Goal: Navigation & Orientation: Find specific page/section

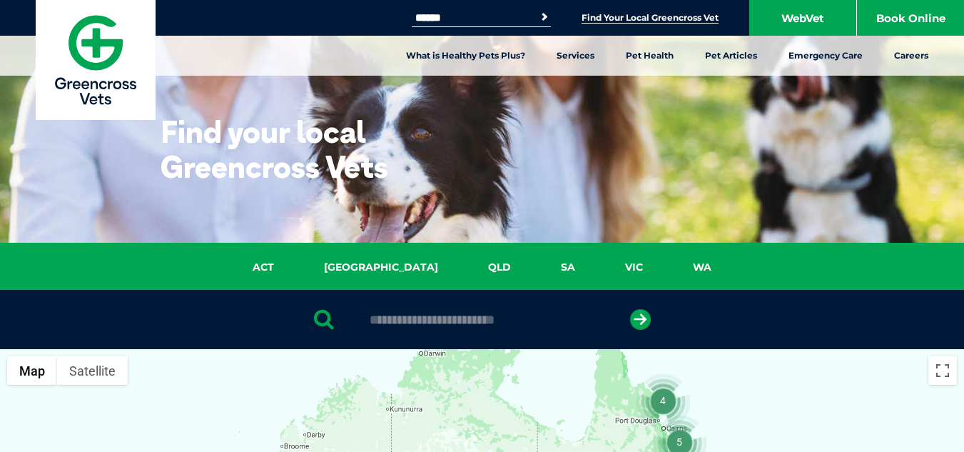
click at [450, 16] on input "Search for:" at bounding box center [472, 17] width 121 height 11
click at [537, 10] on button "Search" at bounding box center [544, 17] width 14 height 14
drag, startPoint x: 472, startPoint y: 16, endPoint x: 392, endPoint y: 10, distance: 80.9
click at [392, 11] on div "Search for: ****** Search Find Your Local Greencross Vet WebVet Book Online" at bounding box center [482, 18] width 964 height 36
click at [537, 10] on button "Search" at bounding box center [544, 17] width 14 height 14
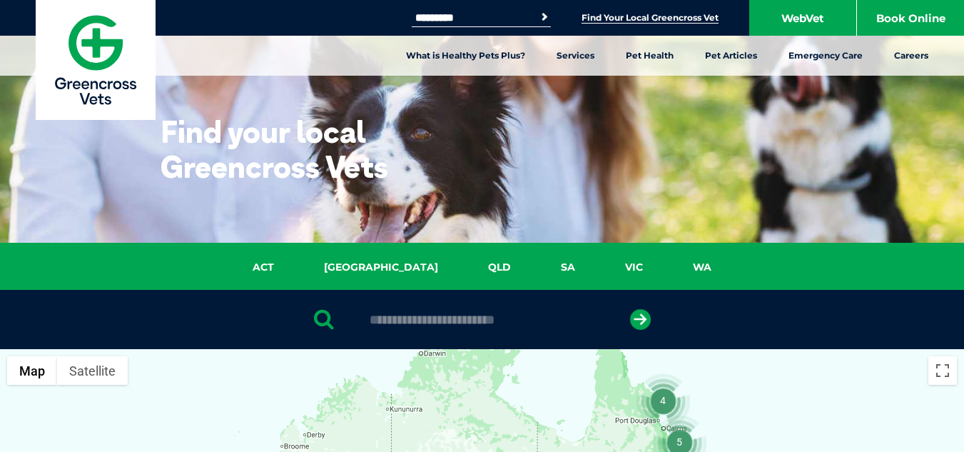
drag, startPoint x: 475, startPoint y: 13, endPoint x: 403, endPoint y: 12, distance: 72.8
click at [403, 12] on div "Search for: ********* Search Find Your Local Greencross Vet WebVet Book Online" at bounding box center [482, 18] width 964 height 36
type input "**********"
click at [537, 10] on button "Search" at bounding box center [544, 17] width 14 height 14
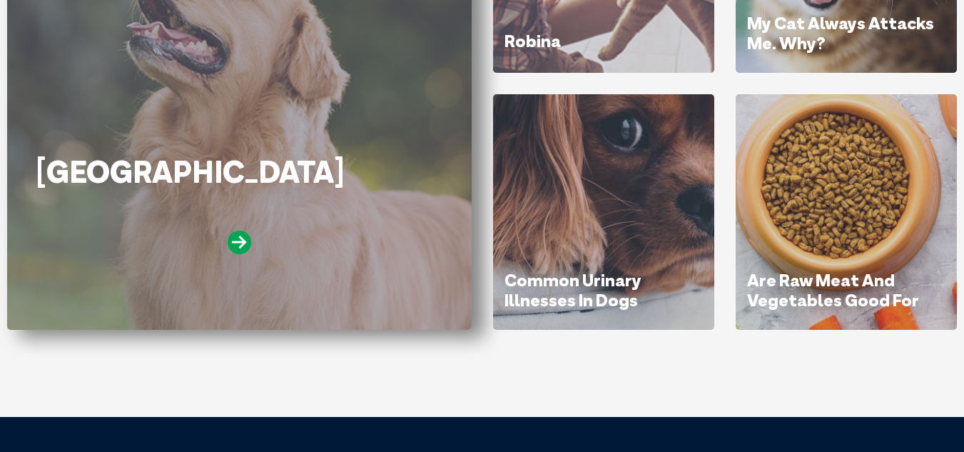
scroll to position [428, 0]
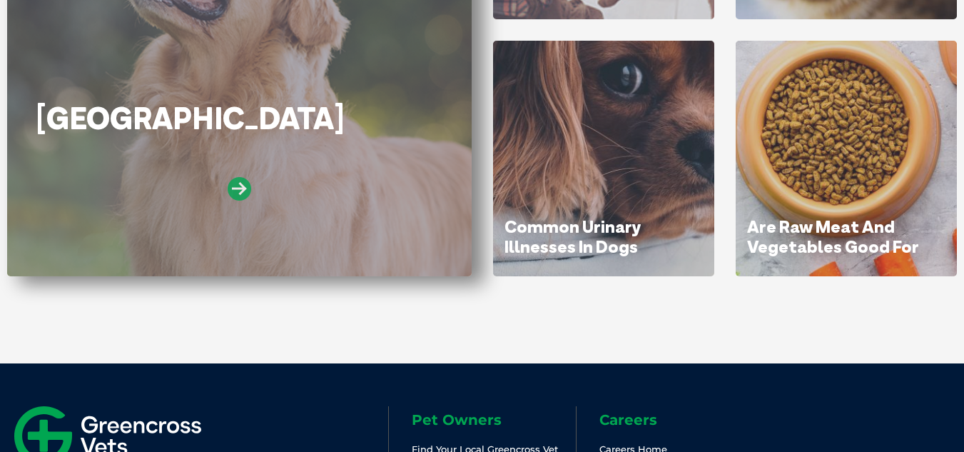
click at [246, 188] on icon at bounding box center [240, 189] width 24 height 24
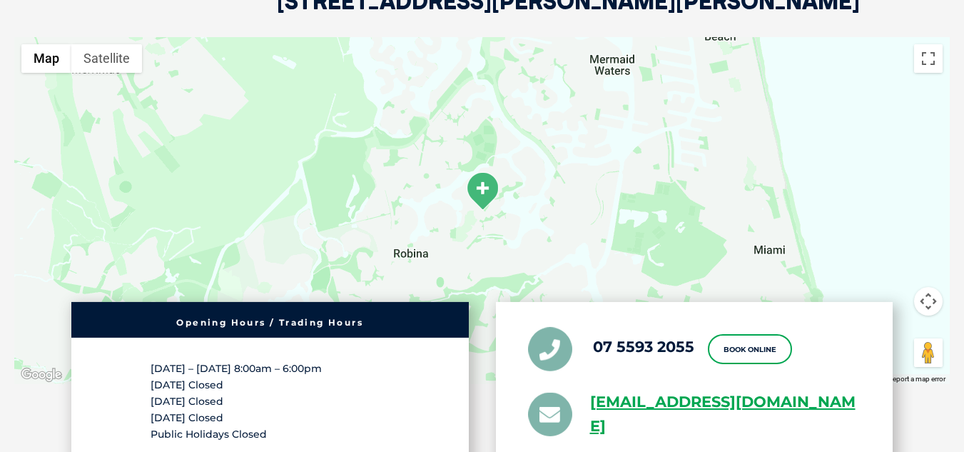
scroll to position [2783, 0]
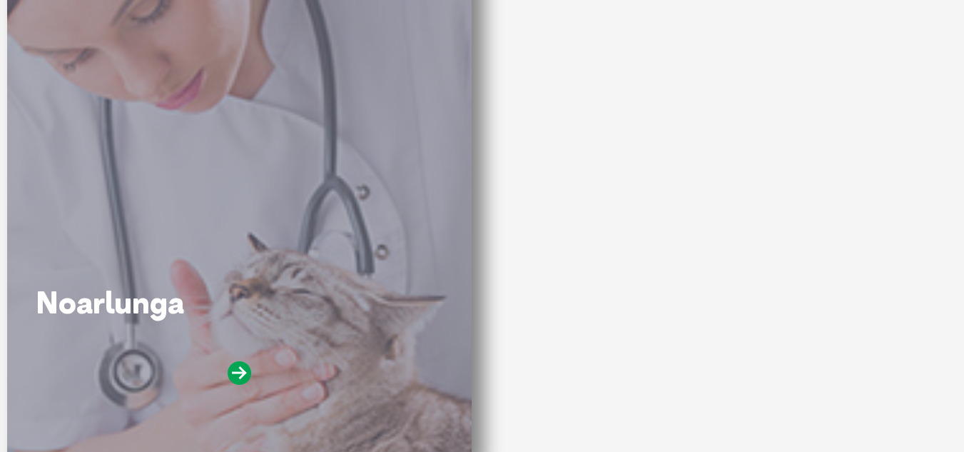
scroll to position [357, 0]
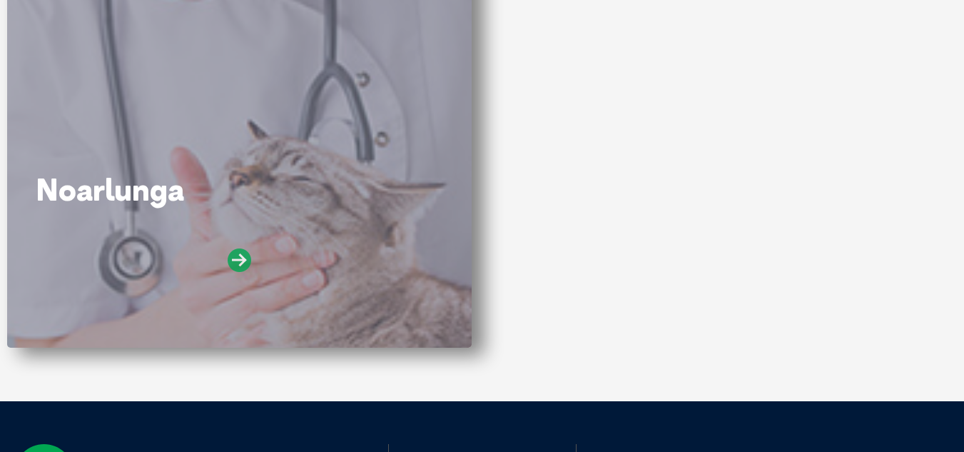
click at [236, 259] on icon at bounding box center [240, 260] width 24 height 24
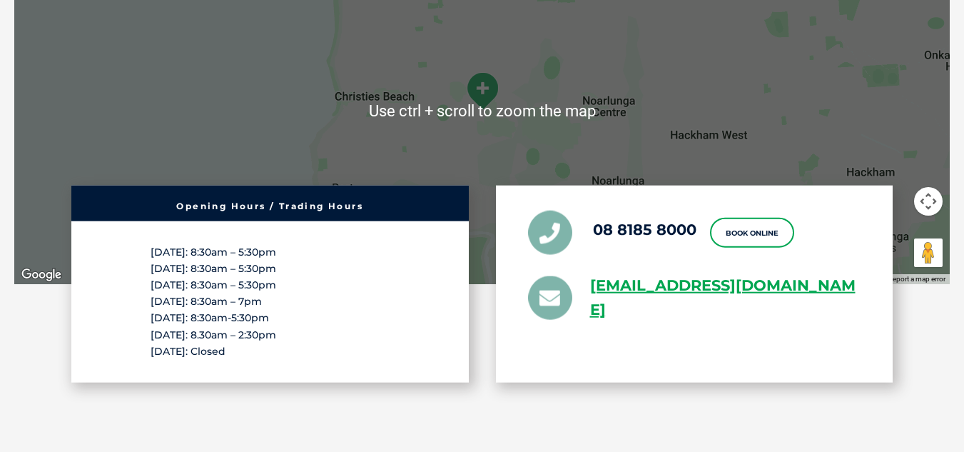
scroll to position [2855, 0]
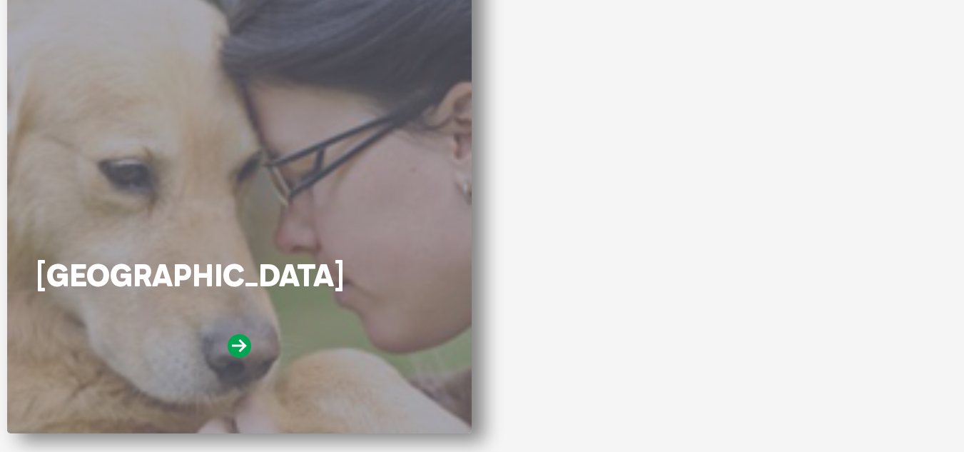
scroll to position [285, 0]
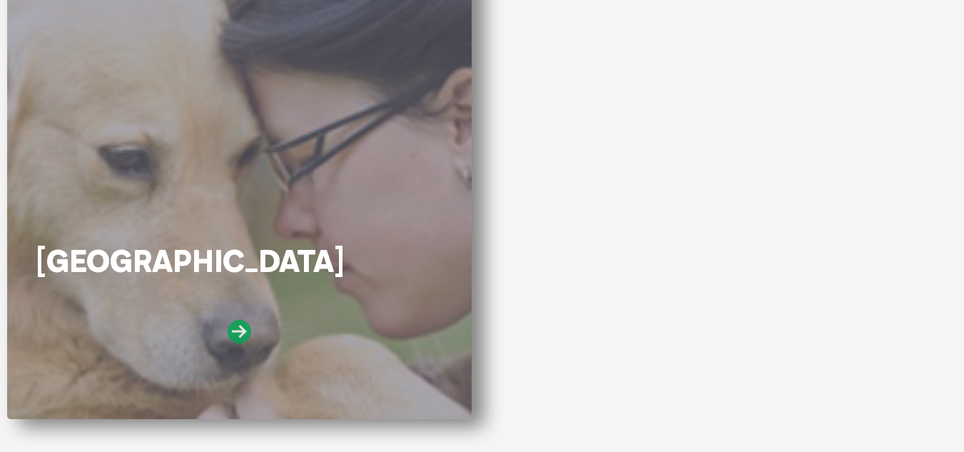
click at [241, 330] on icon at bounding box center [240, 332] width 24 height 24
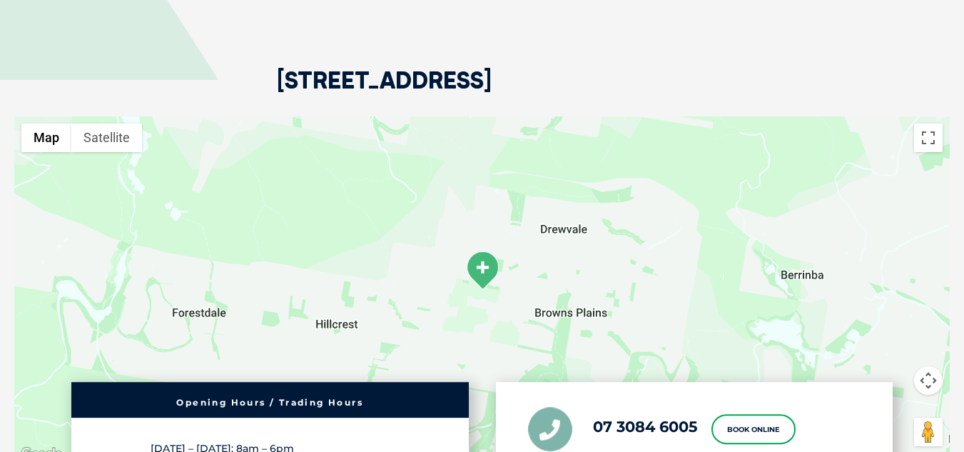
scroll to position [2712, 0]
